Goal: Transaction & Acquisition: Purchase product/service

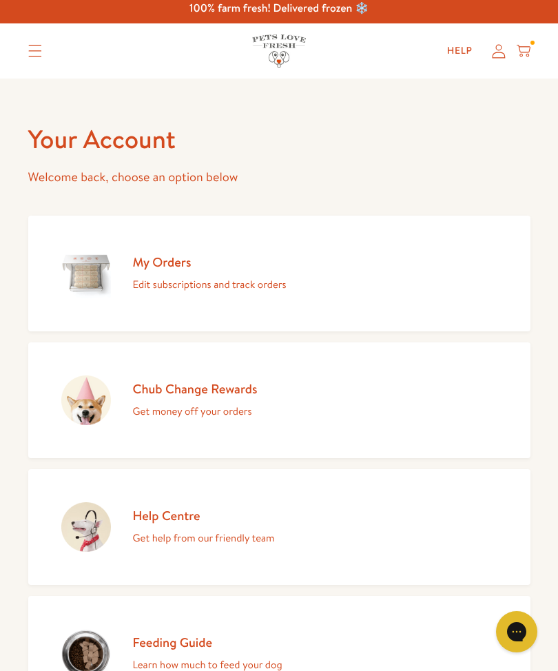
scroll to position [10, 0]
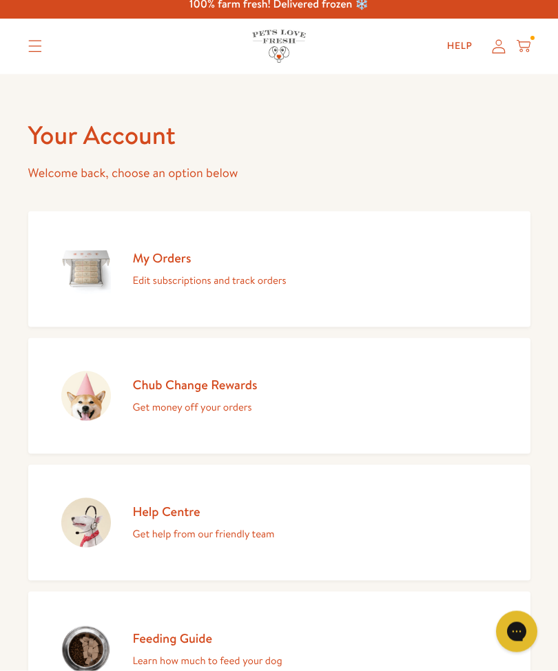
click at [493, 49] on icon at bounding box center [499, 47] width 14 height 14
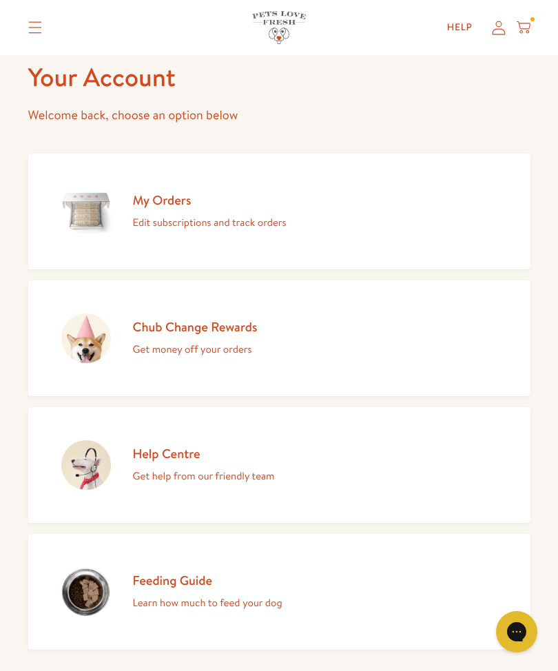
scroll to position [70, 0]
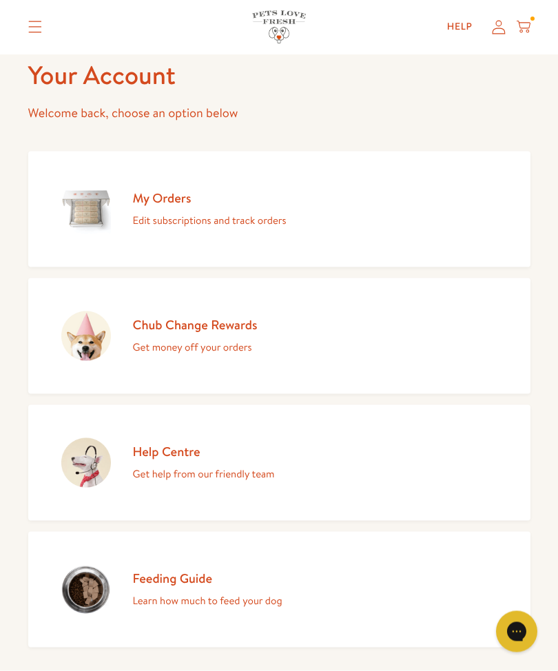
click at [255, 323] on h2 "Chub Change Rewards" at bounding box center [195, 324] width 125 height 17
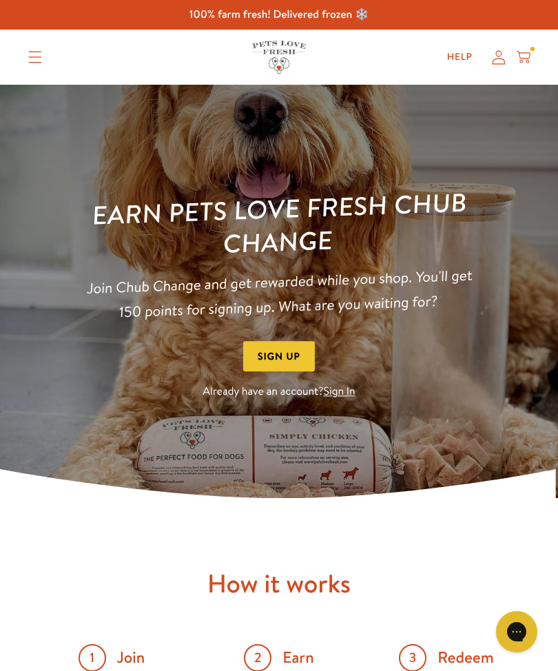
click at [492, 54] on icon at bounding box center [499, 57] width 14 height 14
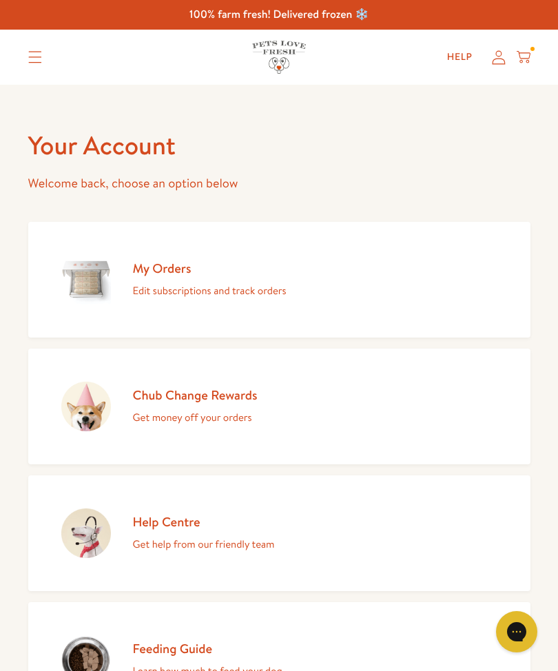
click at [265, 286] on p "Edit subscriptions and track orders" at bounding box center [210, 291] width 154 height 18
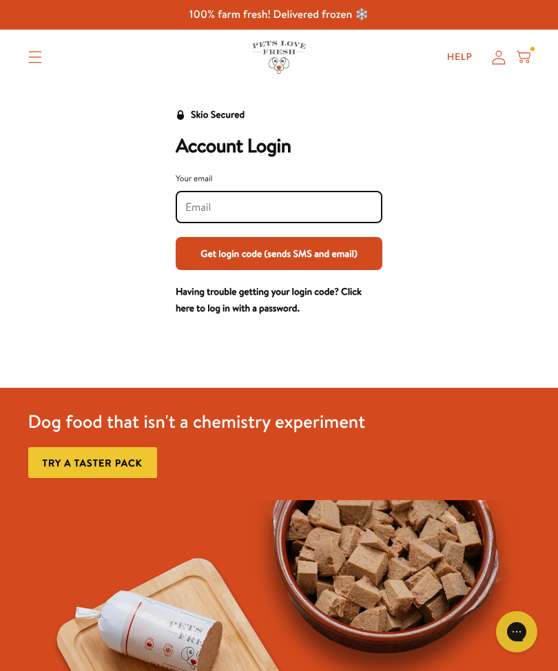
click at [334, 201] on input "Your email" at bounding box center [278, 207] width 187 height 15
type input "bartonholm@btinternet.com"
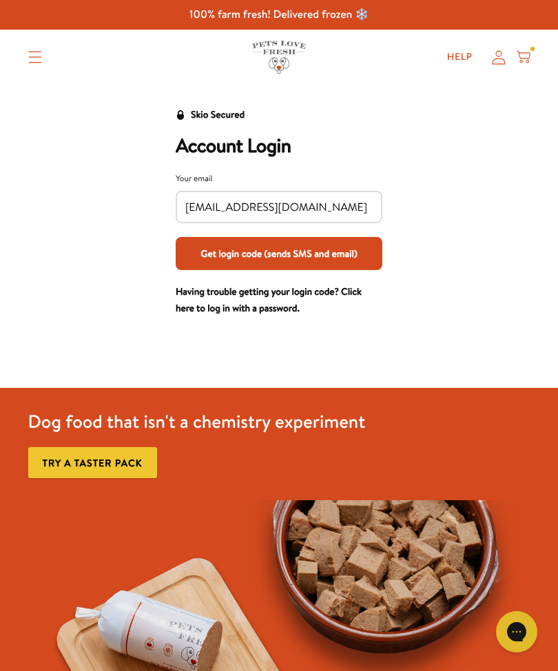
click at [351, 253] on button "Get login code (sends SMS and email)" at bounding box center [279, 253] width 207 height 33
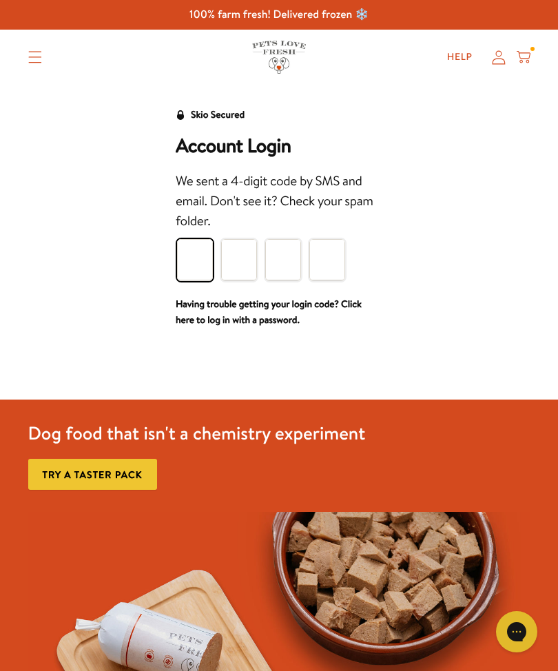
click at [189, 260] on input "Please enter your pin code" at bounding box center [195, 259] width 36 height 41
type input "6"
type input "8"
type input "5"
type input "4"
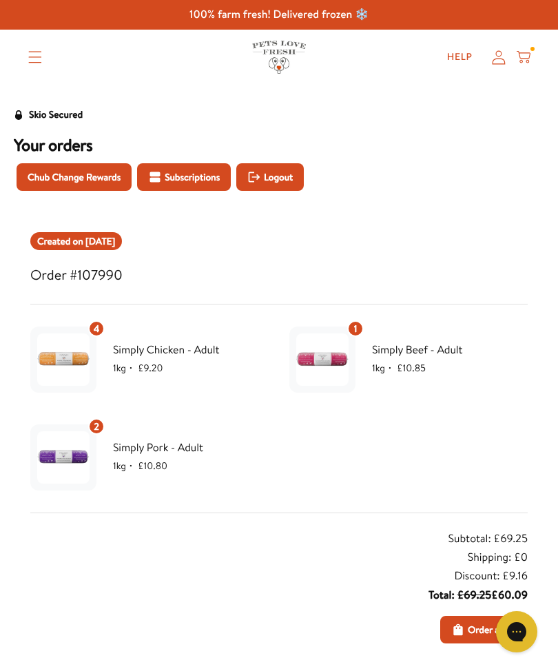
click at [107, 178] on span "Chub Change Rewards" at bounding box center [74, 177] width 93 height 15
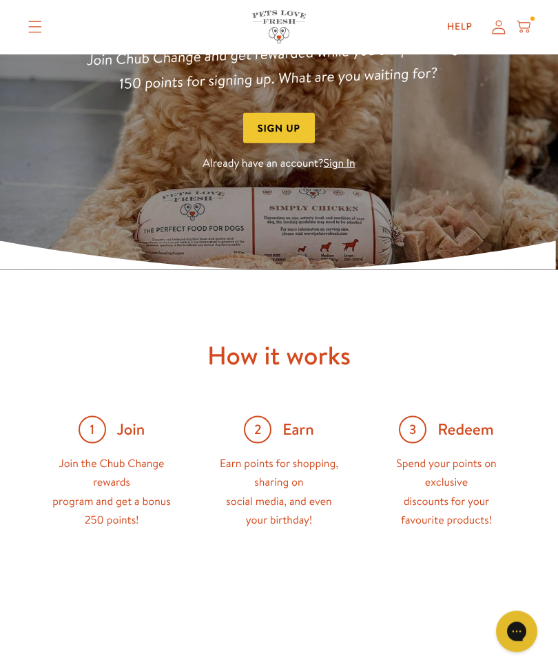
scroll to position [229, 0]
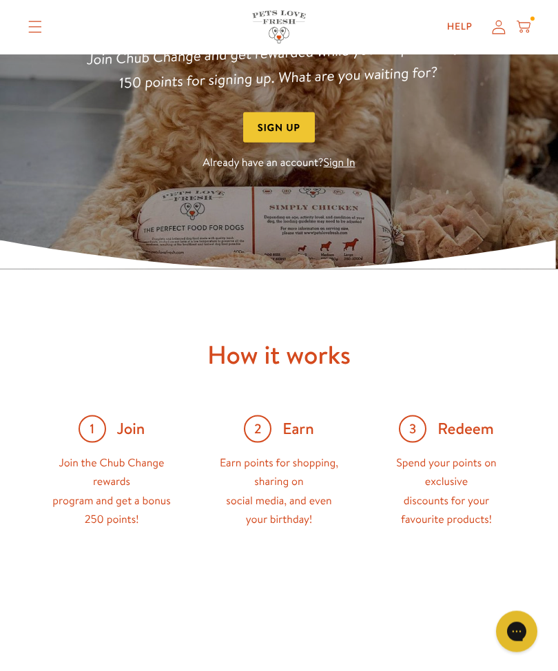
click at [483, 434] on span "Redeem" at bounding box center [466, 429] width 57 height 21
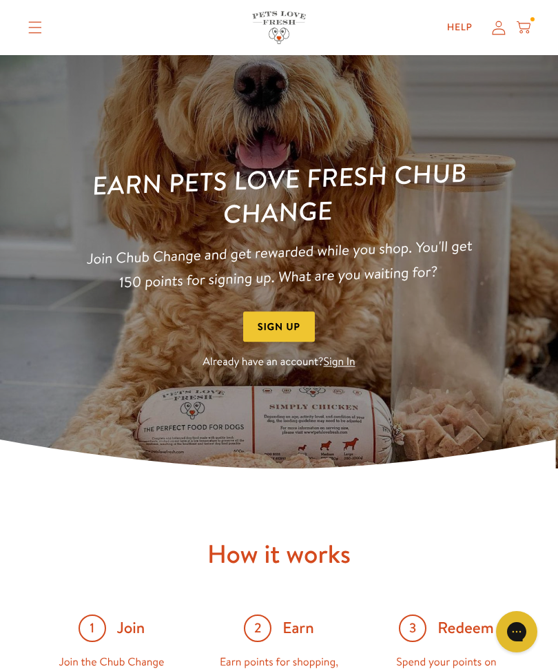
scroll to position [1, 0]
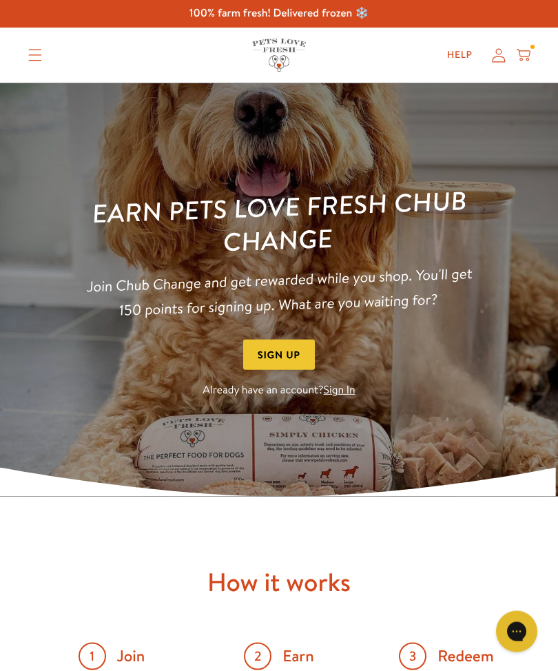
click at [347, 392] on link "Sign In" at bounding box center [340, 390] width 32 height 15
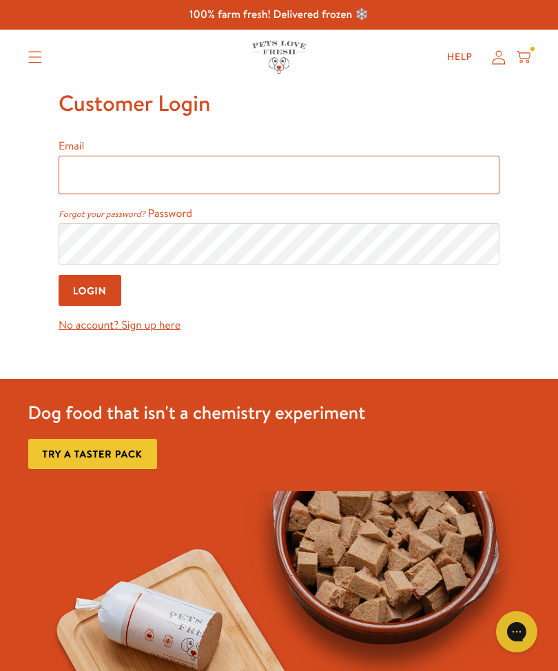
click at [331, 177] on input "Email" at bounding box center [279, 175] width 441 height 39
type input "bartonholm@btinternet.com"
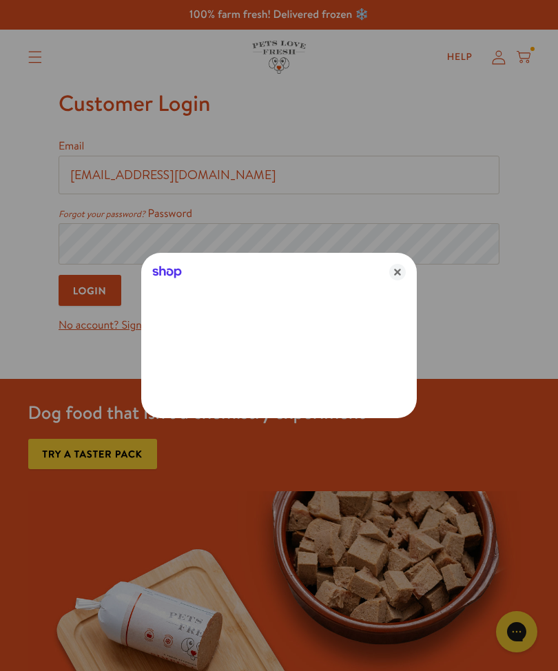
click at [404, 265] on icon "Close" at bounding box center [397, 272] width 17 height 17
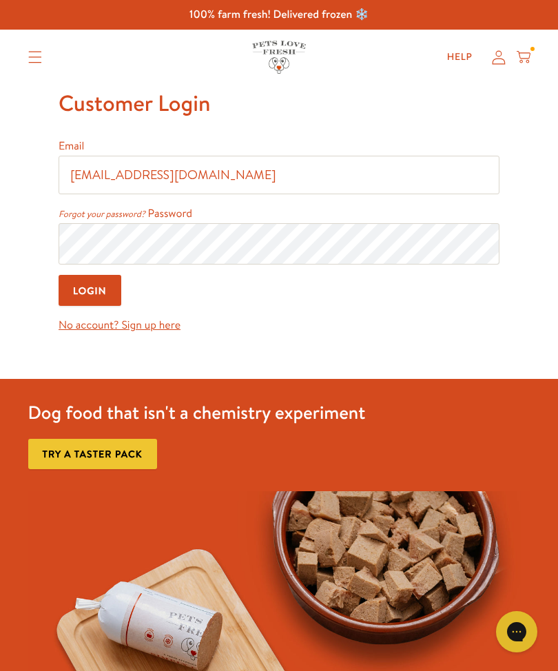
click at [108, 292] on input "Login" at bounding box center [90, 290] width 63 height 31
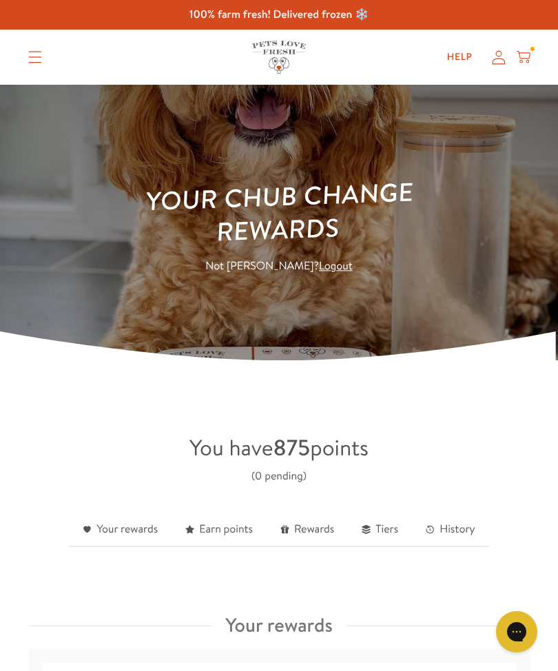
click at [45, 54] on summary "Translation missing: en.sections.header.menu" at bounding box center [35, 57] width 36 height 34
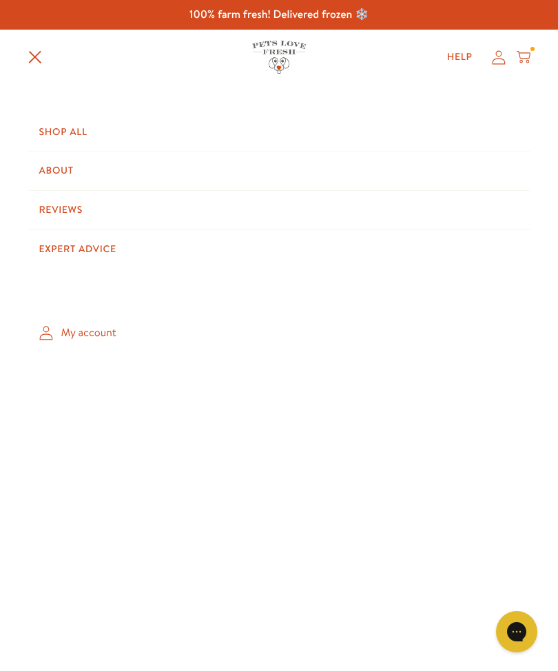
click at [526, 57] on icon at bounding box center [524, 57] width 14 height 15
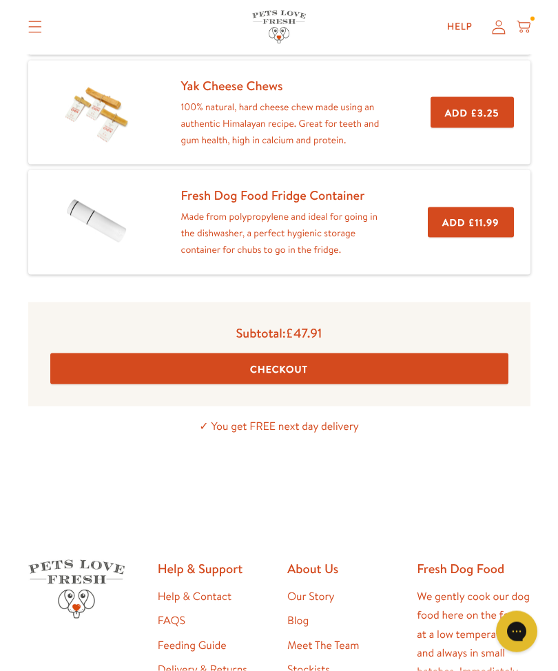
scroll to position [387, 0]
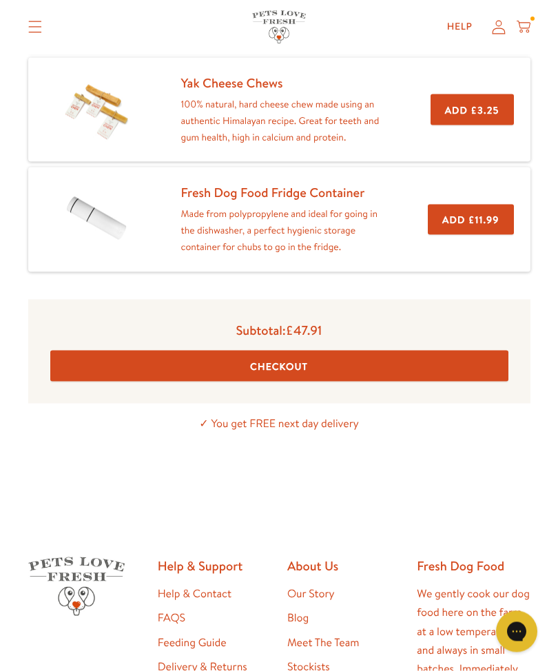
click at [479, 363] on button "Checkout" at bounding box center [279, 366] width 458 height 31
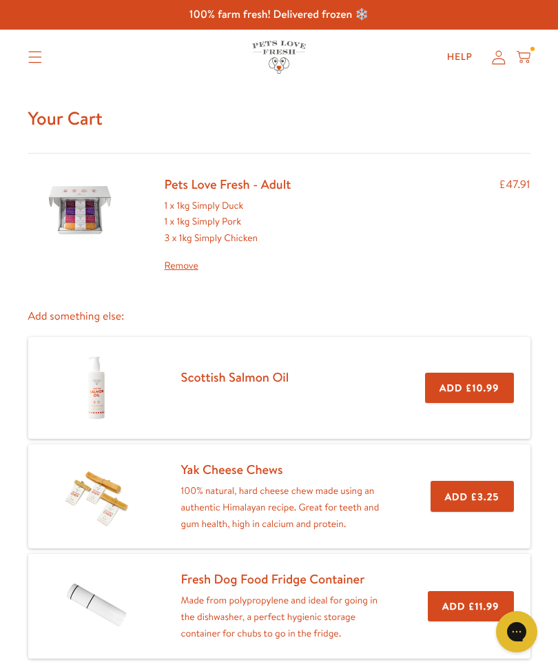
click at [493, 57] on icon at bounding box center [499, 57] width 14 height 14
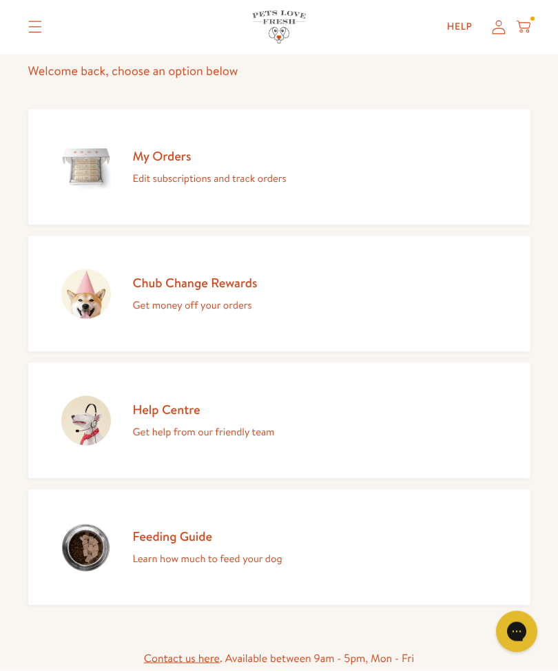
scroll to position [149, 0]
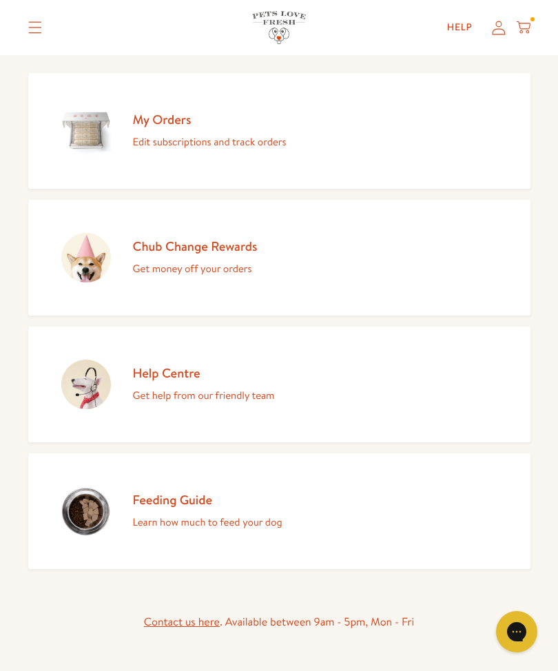
click at [234, 263] on p "Get money off your orders" at bounding box center [195, 269] width 125 height 18
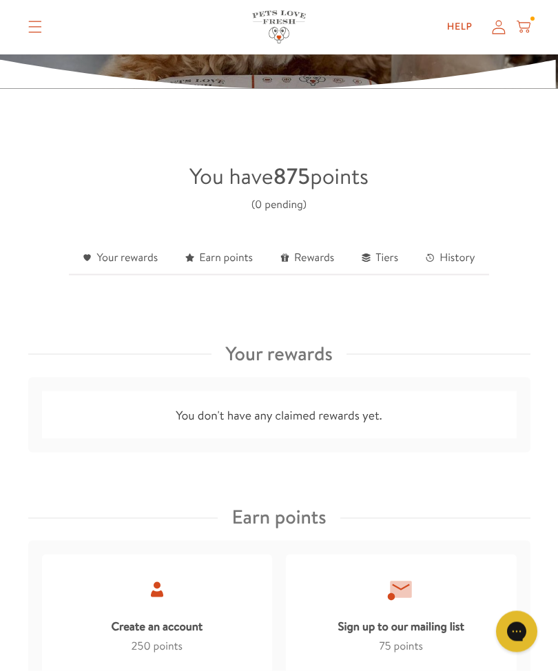
scroll to position [272, 0]
click at [390, 262] on link "Tiers" at bounding box center [380, 258] width 64 height 34
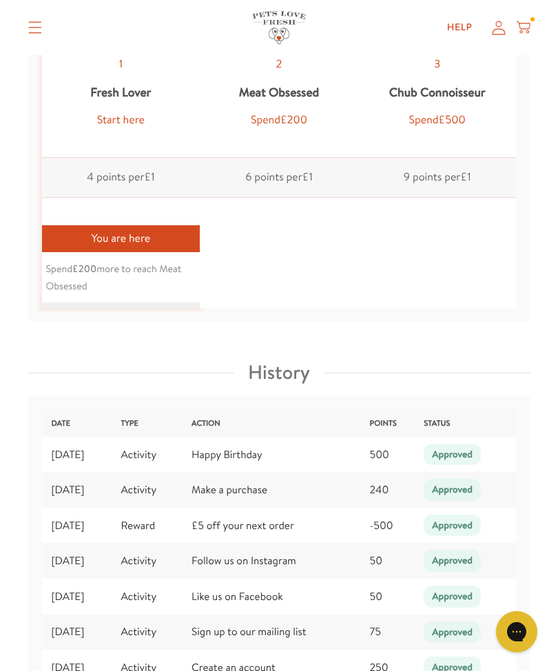
scroll to position [2098, 0]
click at [170, 240] on div "You are here" at bounding box center [121, 239] width 159 height 27
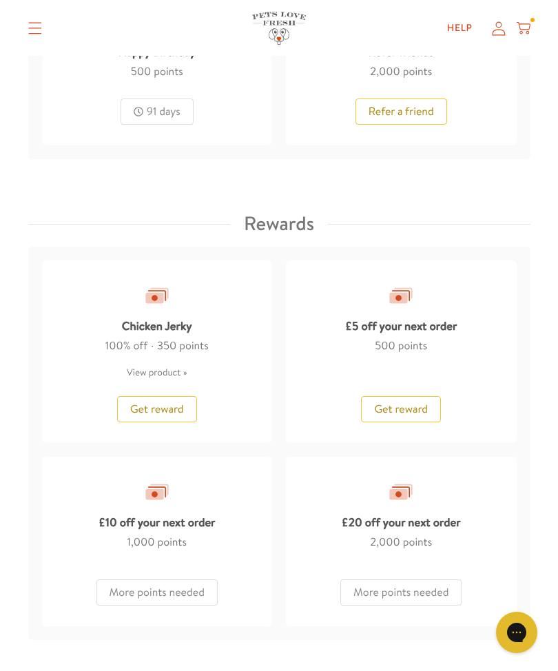
scroll to position [1384, 0]
click at [426, 409] on span "Get reward" at bounding box center [401, 409] width 54 height 15
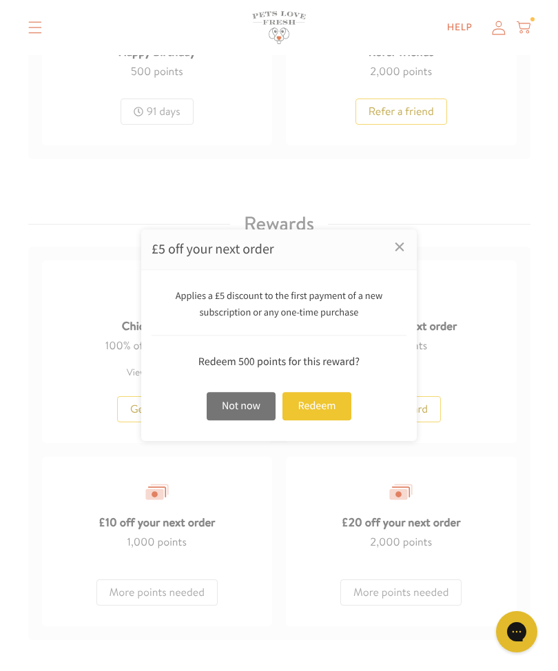
click at [328, 420] on div "Redeem" at bounding box center [317, 406] width 69 height 28
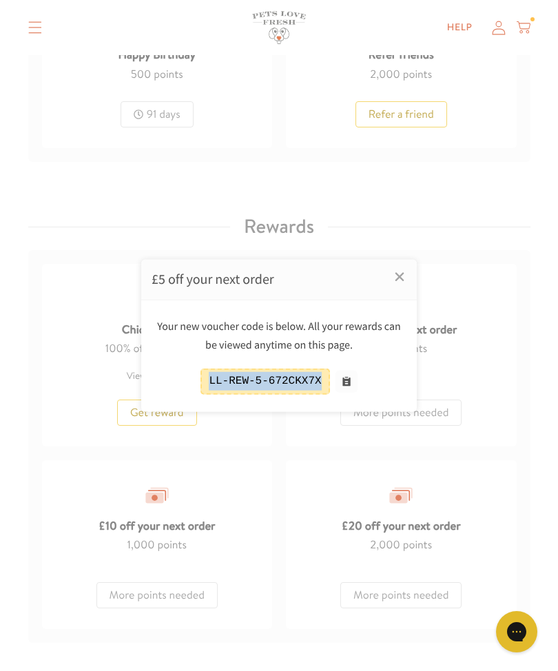
copy div "LL-REW-5-672CKX7X"
click at [409, 294] on link "×" at bounding box center [400, 277] width 34 height 34
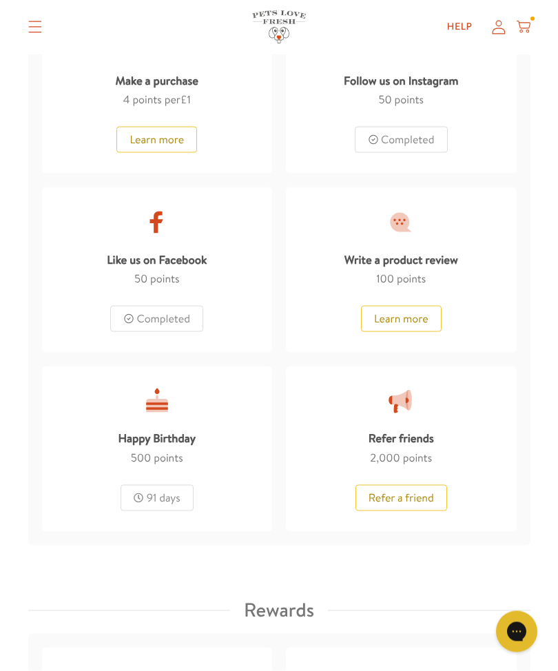
scroll to position [1001, 0]
click at [498, 30] on icon at bounding box center [499, 27] width 14 height 14
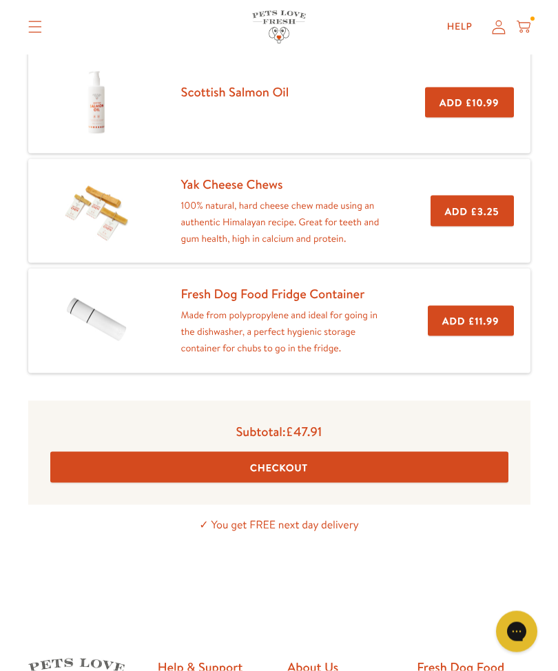
scroll to position [325, 0]
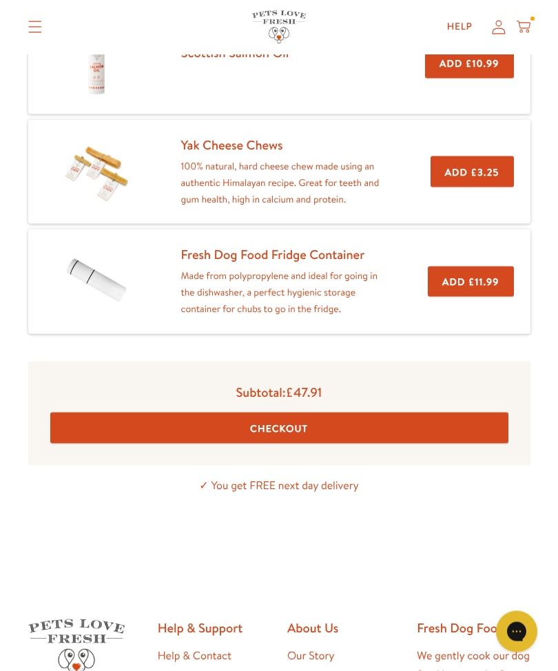
click at [428, 422] on button "Checkout" at bounding box center [279, 428] width 458 height 31
